Goal: Check status: Check status

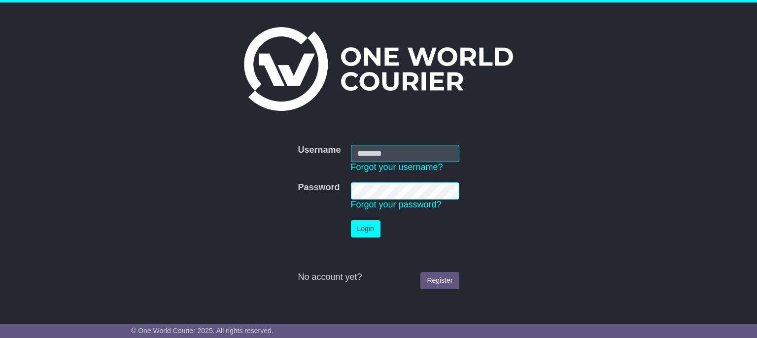
type input "**********"
click at [375, 224] on button "Login" at bounding box center [366, 228] width 30 height 17
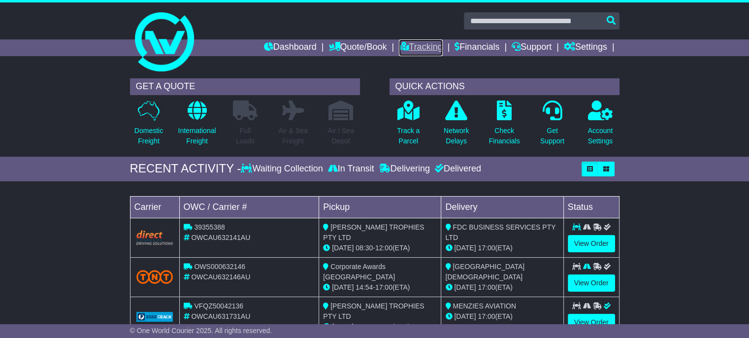
click at [410, 53] on link "Tracking" at bounding box center [420, 47] width 43 height 17
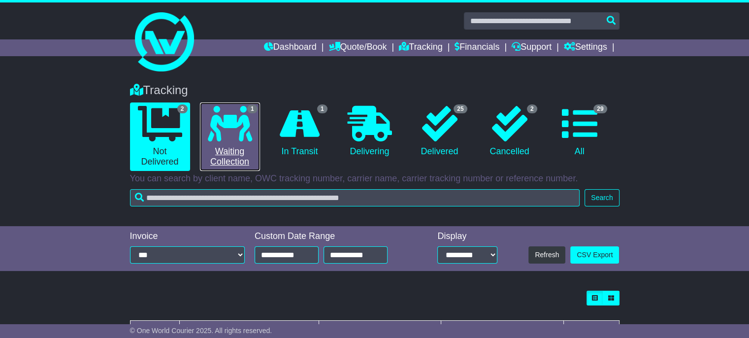
click at [227, 145] on link "1 Waiting Collection" at bounding box center [230, 136] width 60 height 68
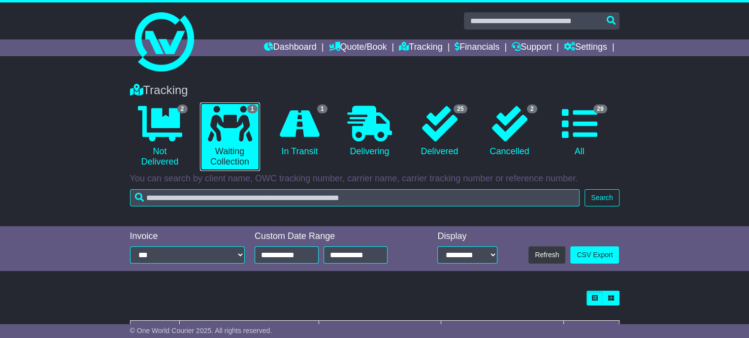
scroll to position [78, 0]
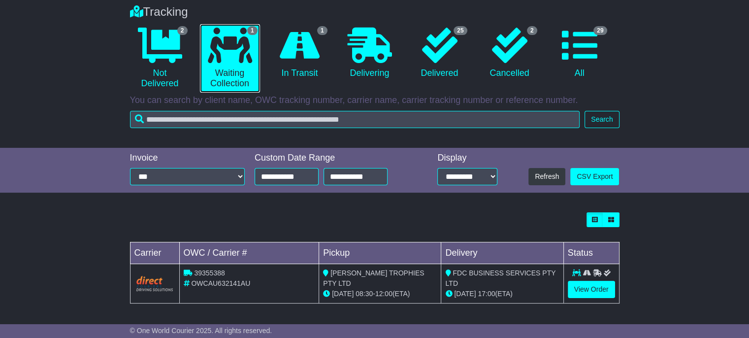
drag, startPoint x: 756, startPoint y: 71, endPoint x: 756, endPoint y: 192, distance: 120.7
click at [749, 192] on html "sales@corporateawards.com.au Logout Maria Nasato sales@corporateawards.com.au +…" at bounding box center [374, 91] width 749 height 338
click at [601, 288] on link "View Order" at bounding box center [591, 289] width 47 height 17
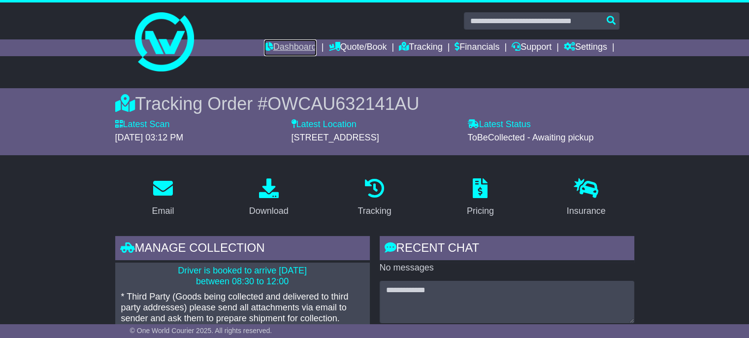
click at [277, 41] on link "Dashboard" at bounding box center [290, 47] width 53 height 17
